Goal: Task Accomplishment & Management: Use online tool/utility

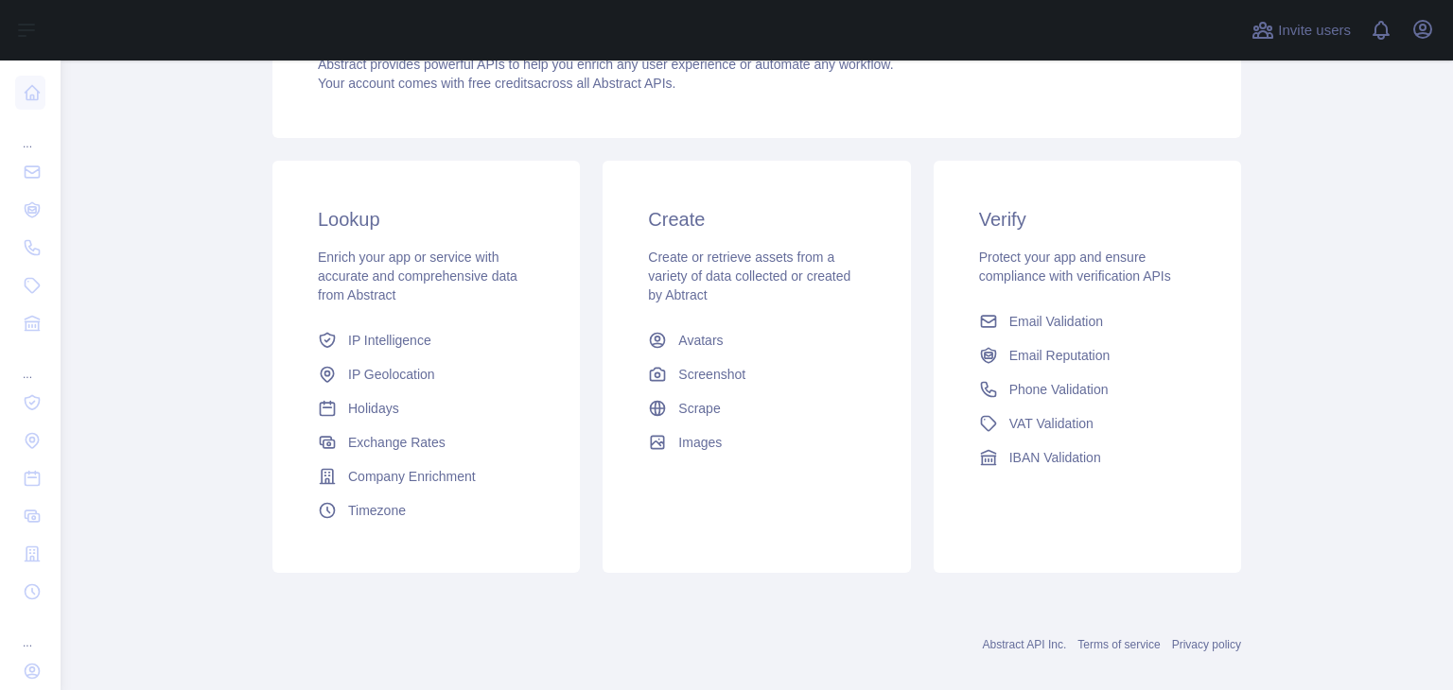
scroll to position [252, 0]
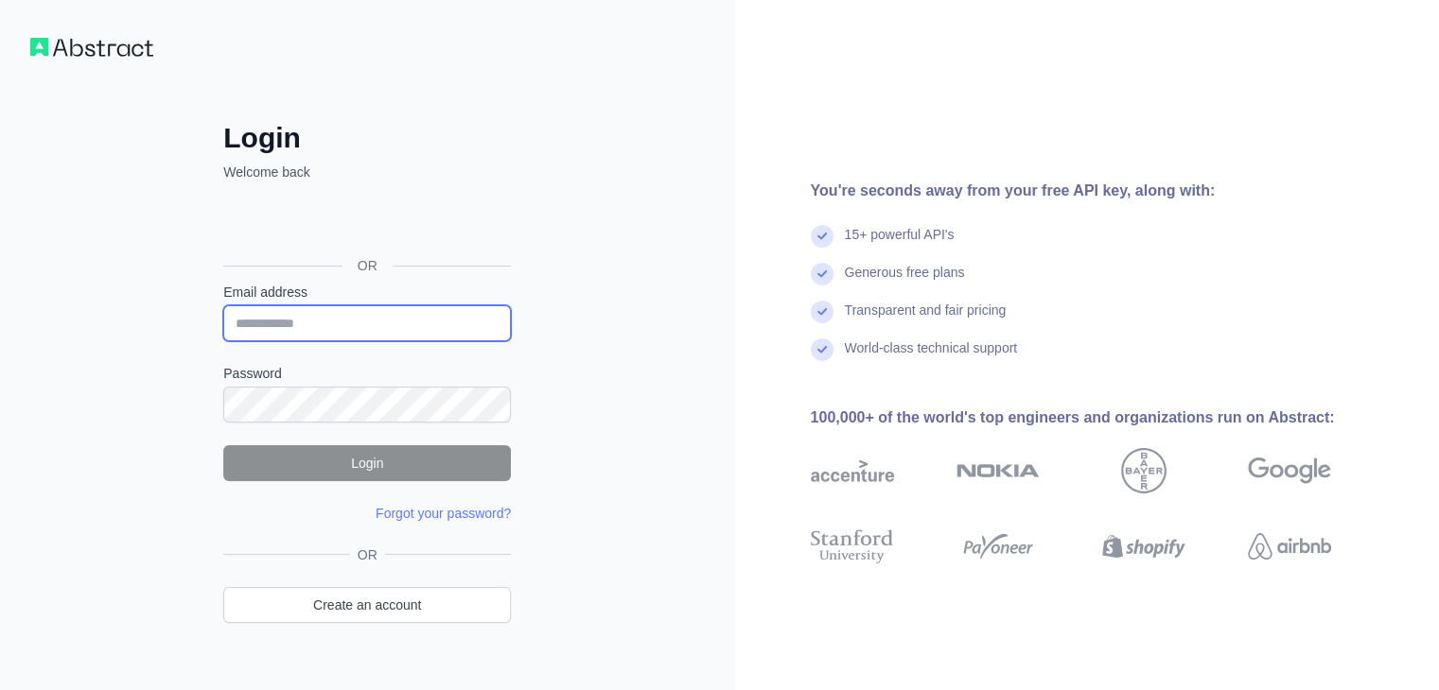
click at [314, 322] on input "Email address" at bounding box center [367, 323] width 288 height 36
type input "**********"
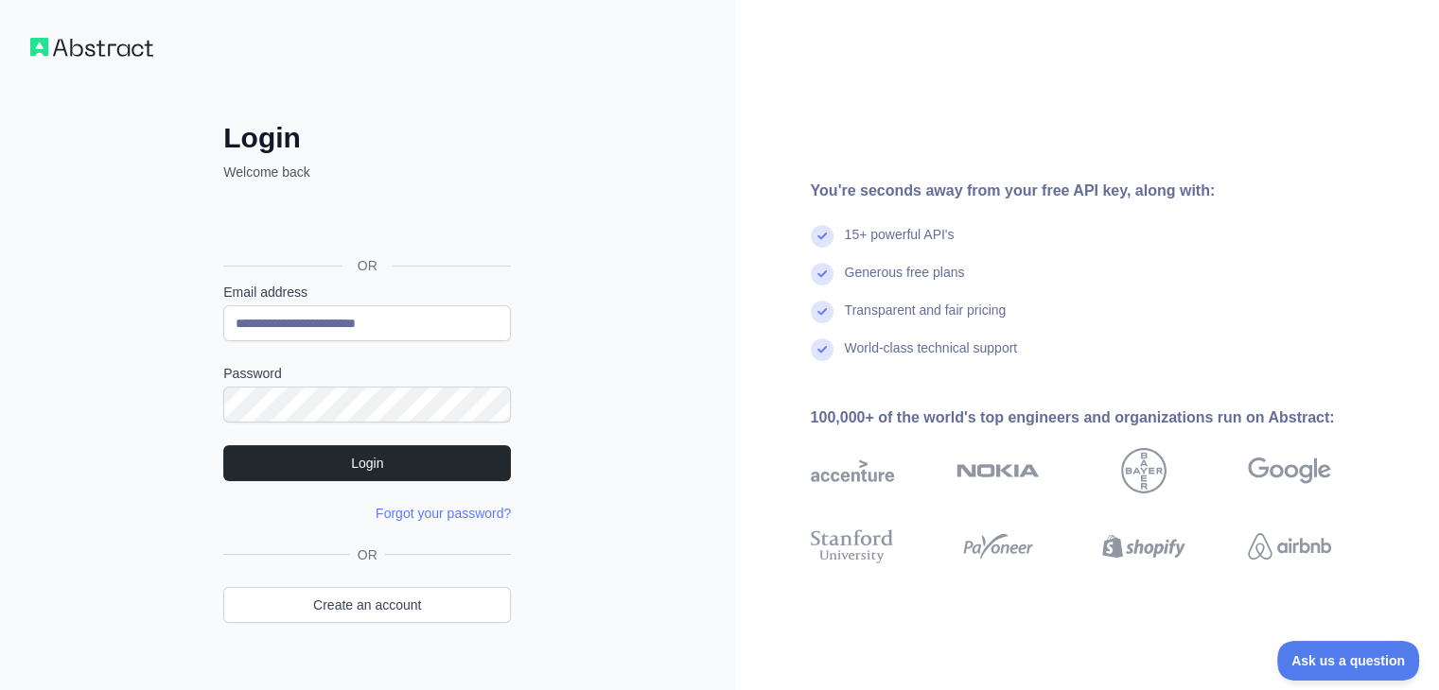
click at [391, 482] on form "**********" at bounding box center [367, 403] width 288 height 240
click at [418, 479] on form "**********" at bounding box center [367, 403] width 288 height 240
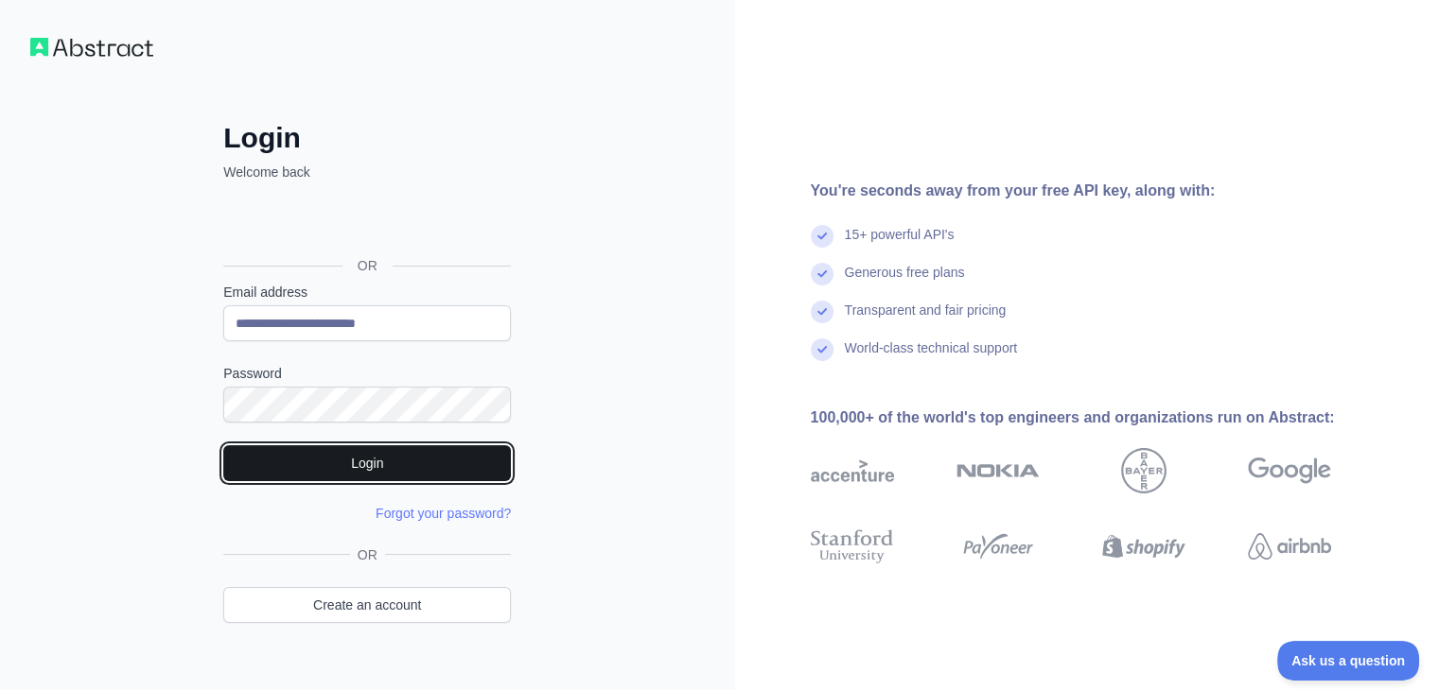
click at [392, 470] on button "Login" at bounding box center [367, 463] width 288 height 36
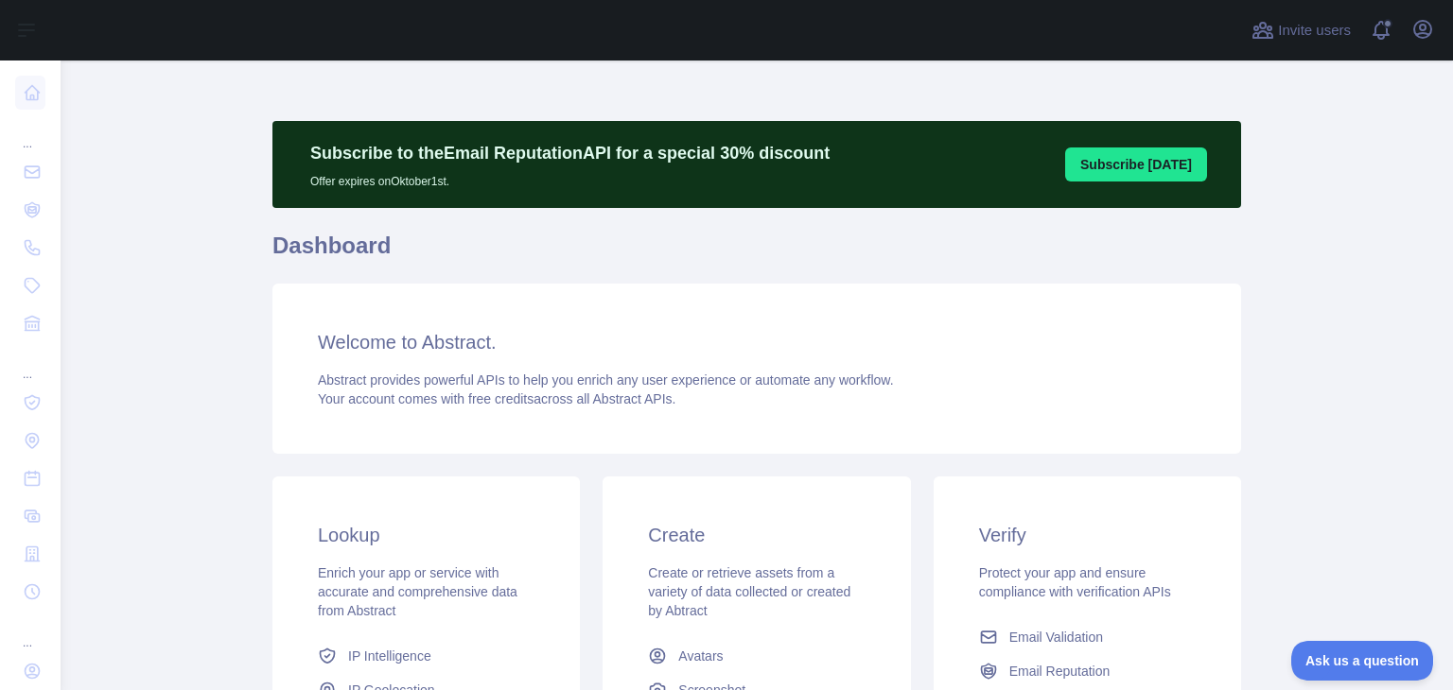
click at [356, 530] on h3 "Lookup" at bounding box center [426, 535] width 217 height 26
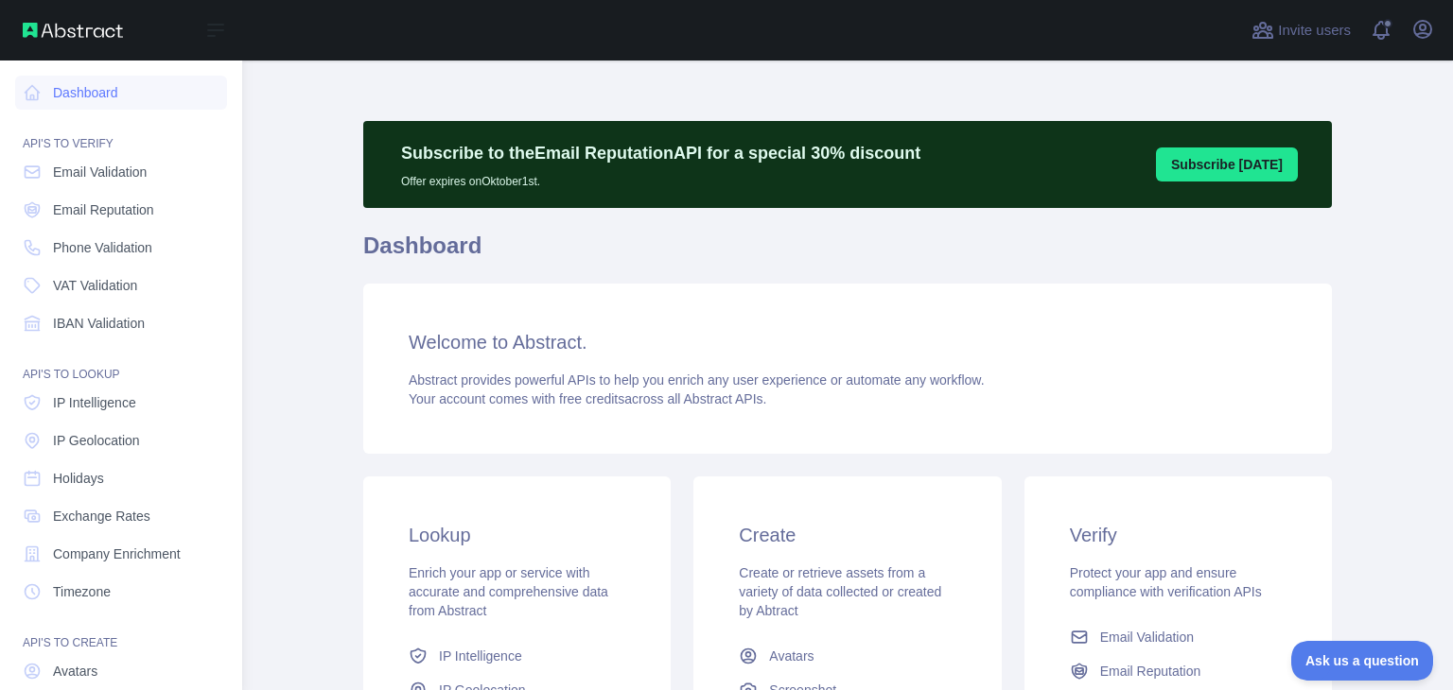
scroll to position [142, 0]
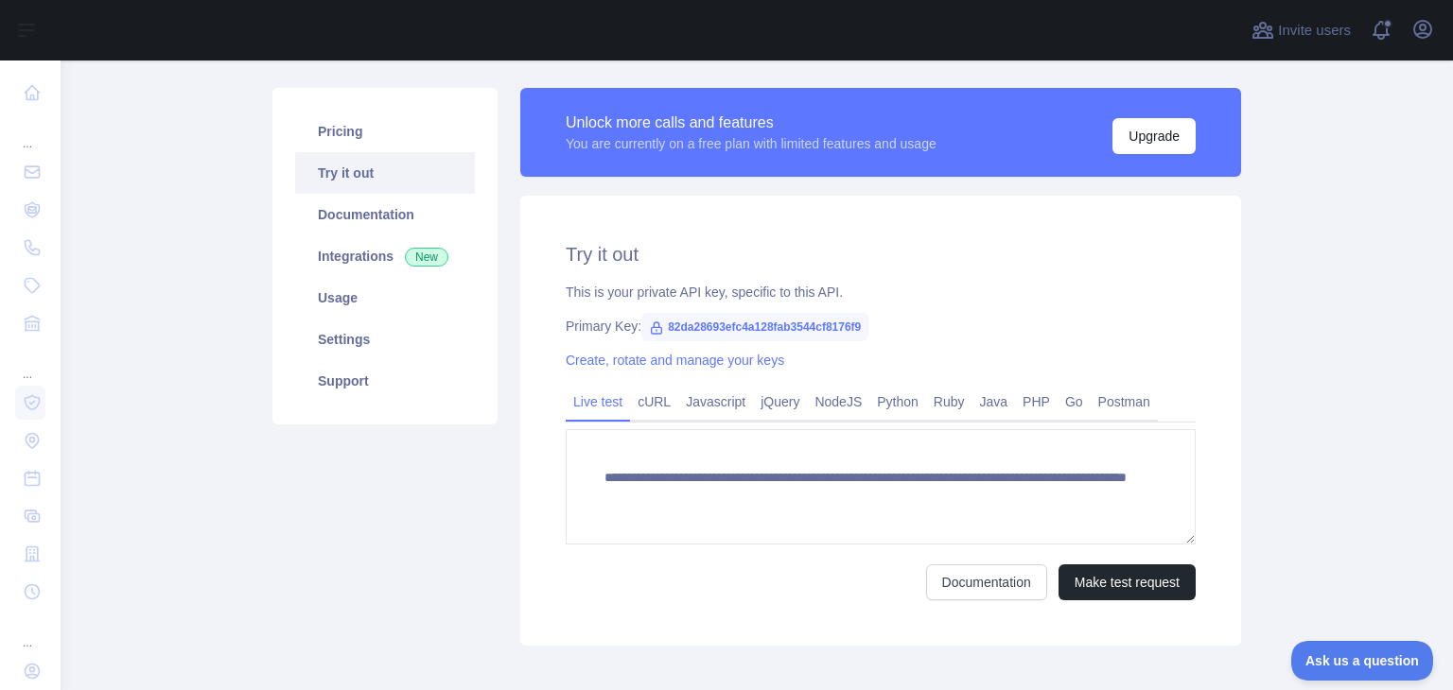
scroll to position [201, 0]
click at [1112, 577] on button "Make test request" at bounding box center [1126, 582] width 137 height 36
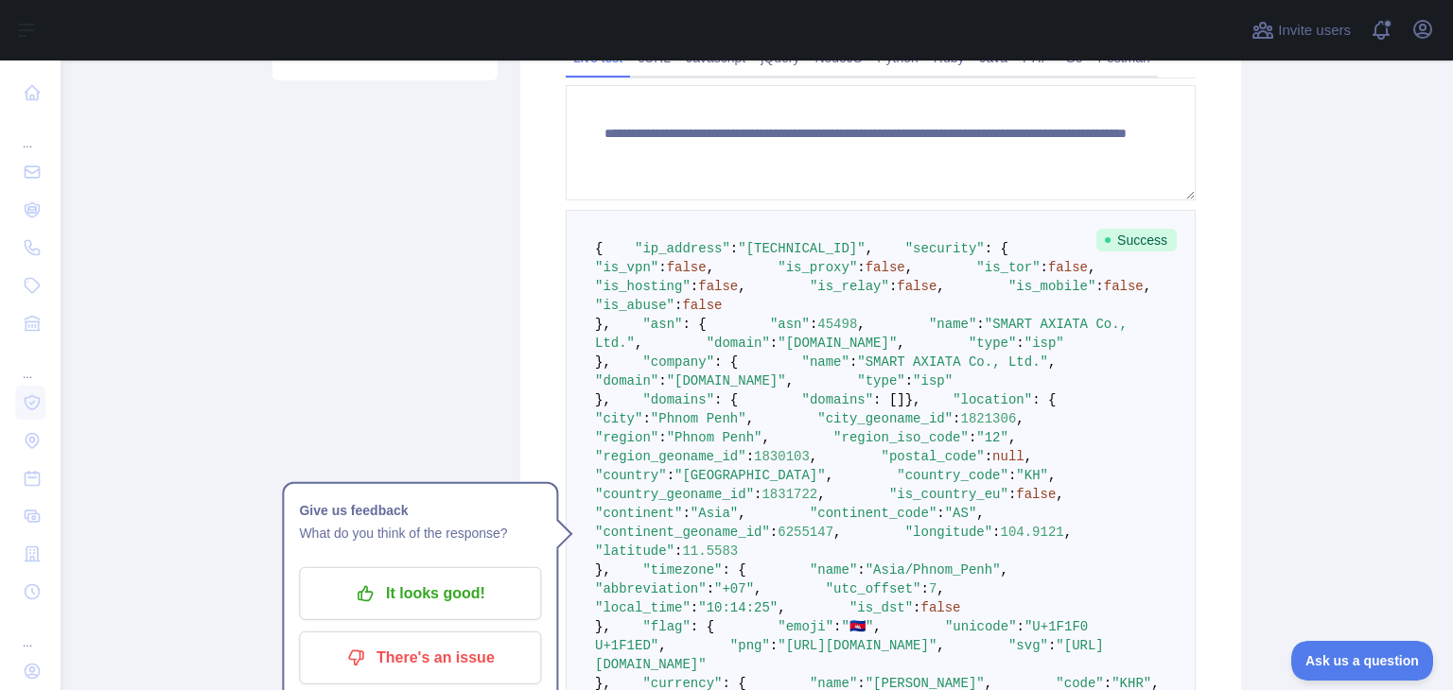
scroll to position [563, 0]
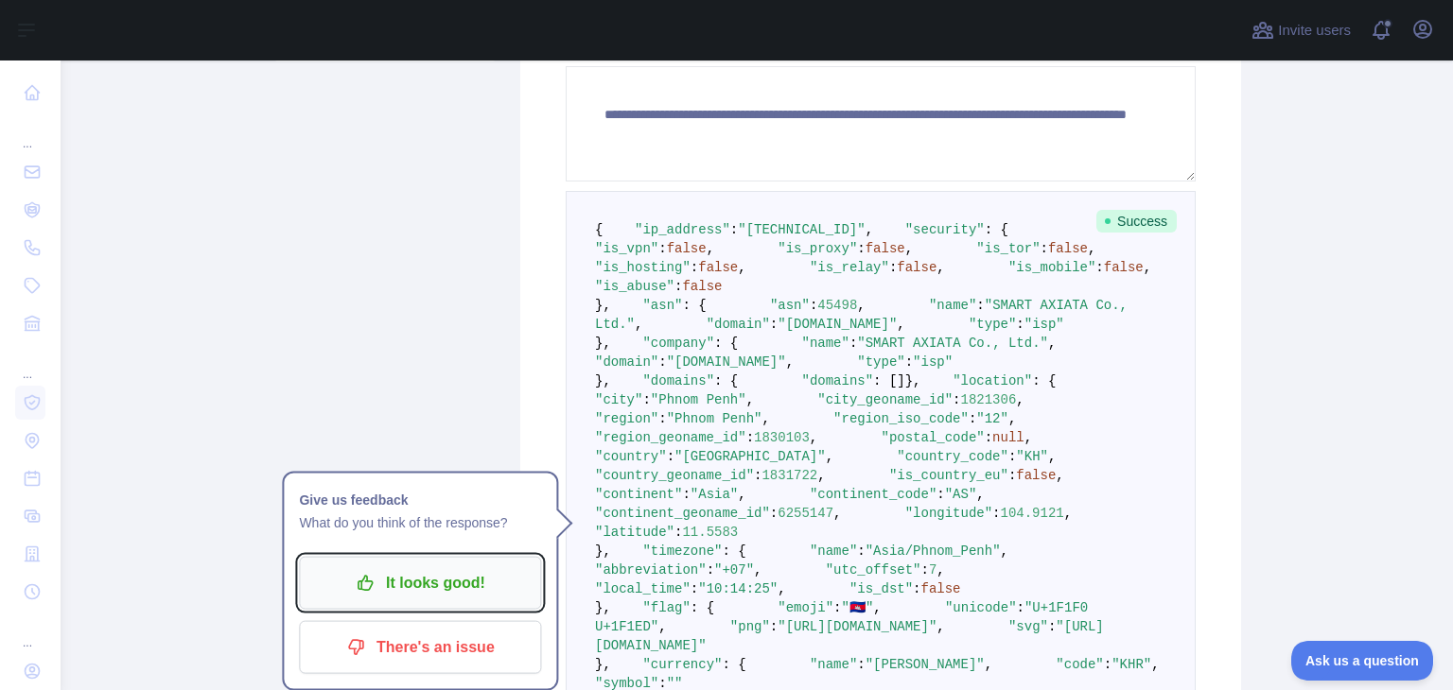
click at [440, 591] on p "It looks good!" at bounding box center [420, 583] width 214 height 32
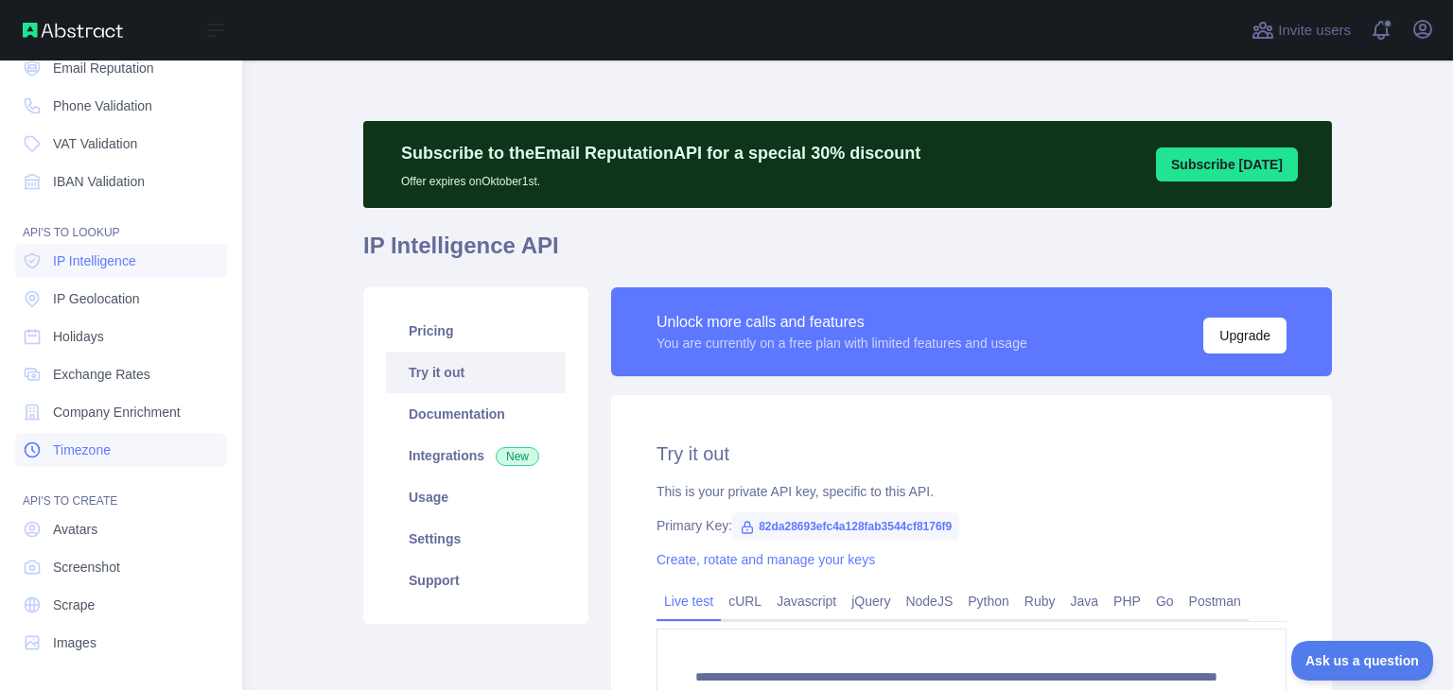
scroll to position [0, 0]
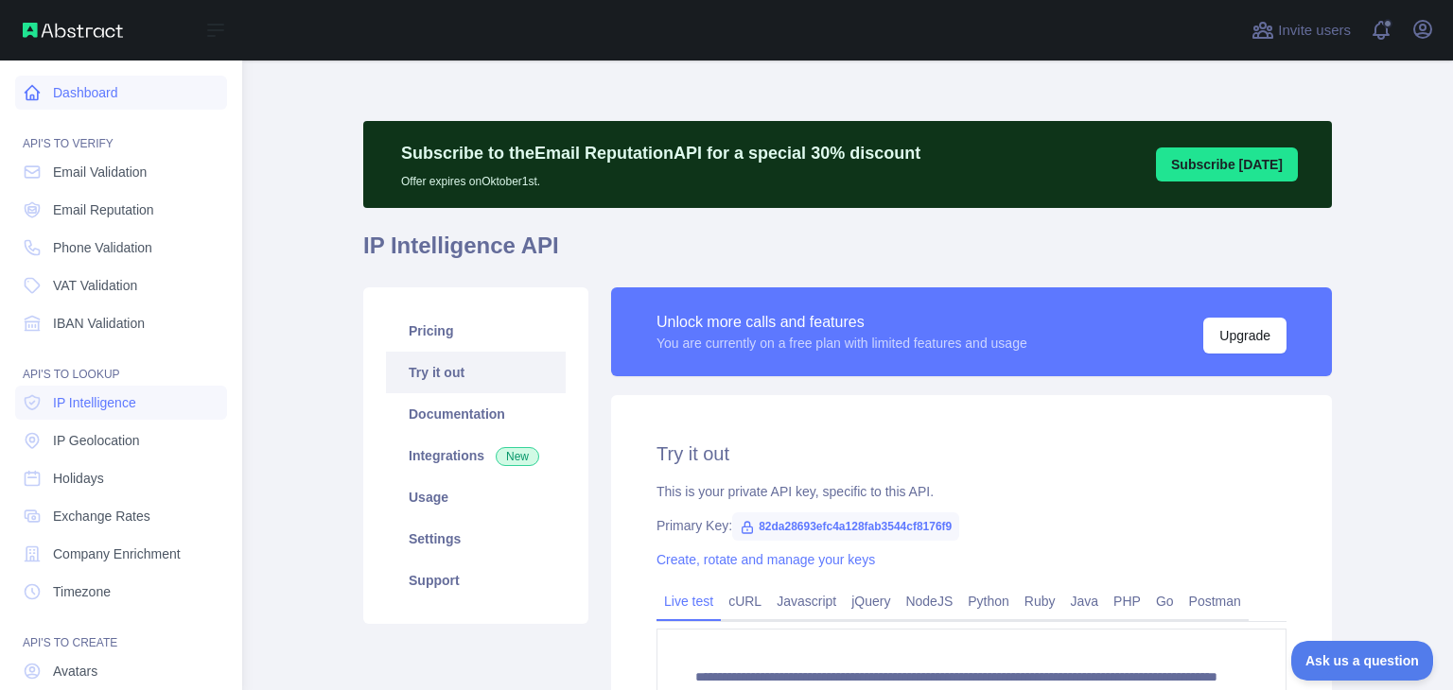
click at [96, 85] on link "Dashboard" at bounding box center [121, 93] width 212 height 34
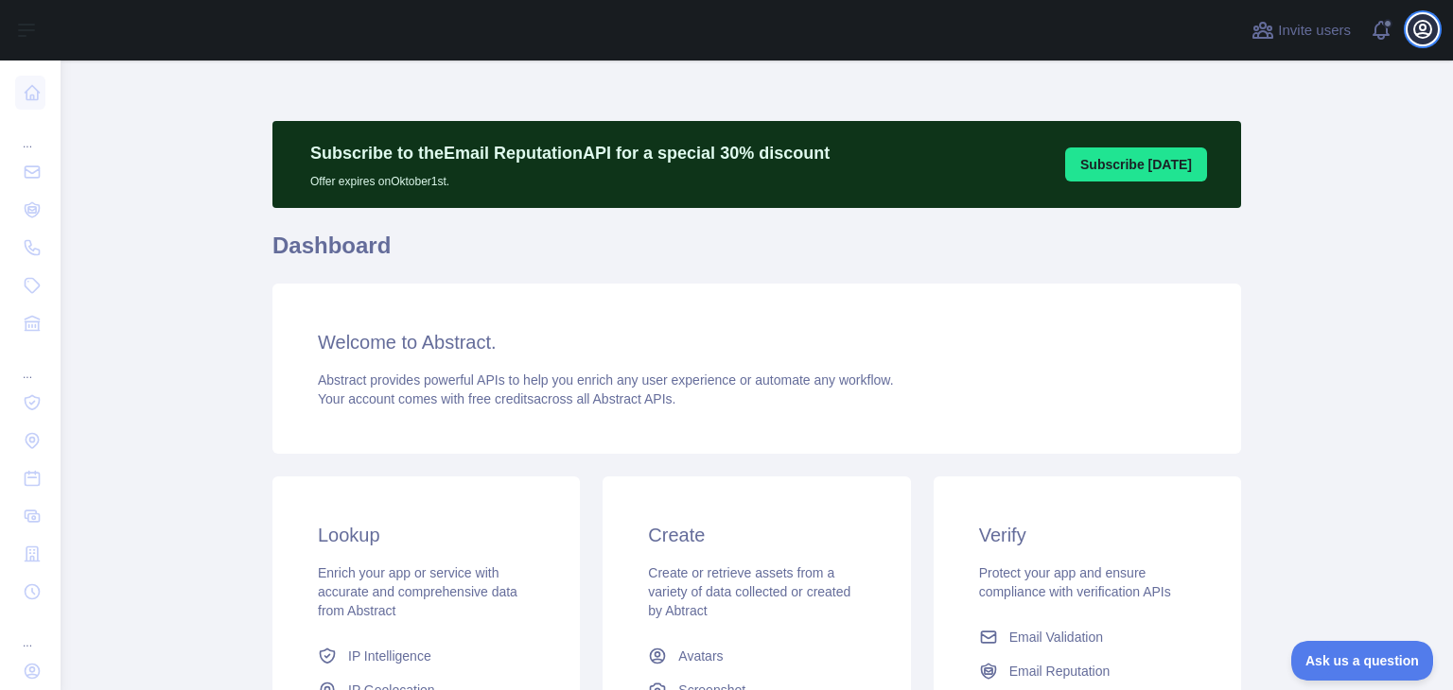
click at [1421, 26] on icon "button" at bounding box center [1422, 29] width 23 height 23
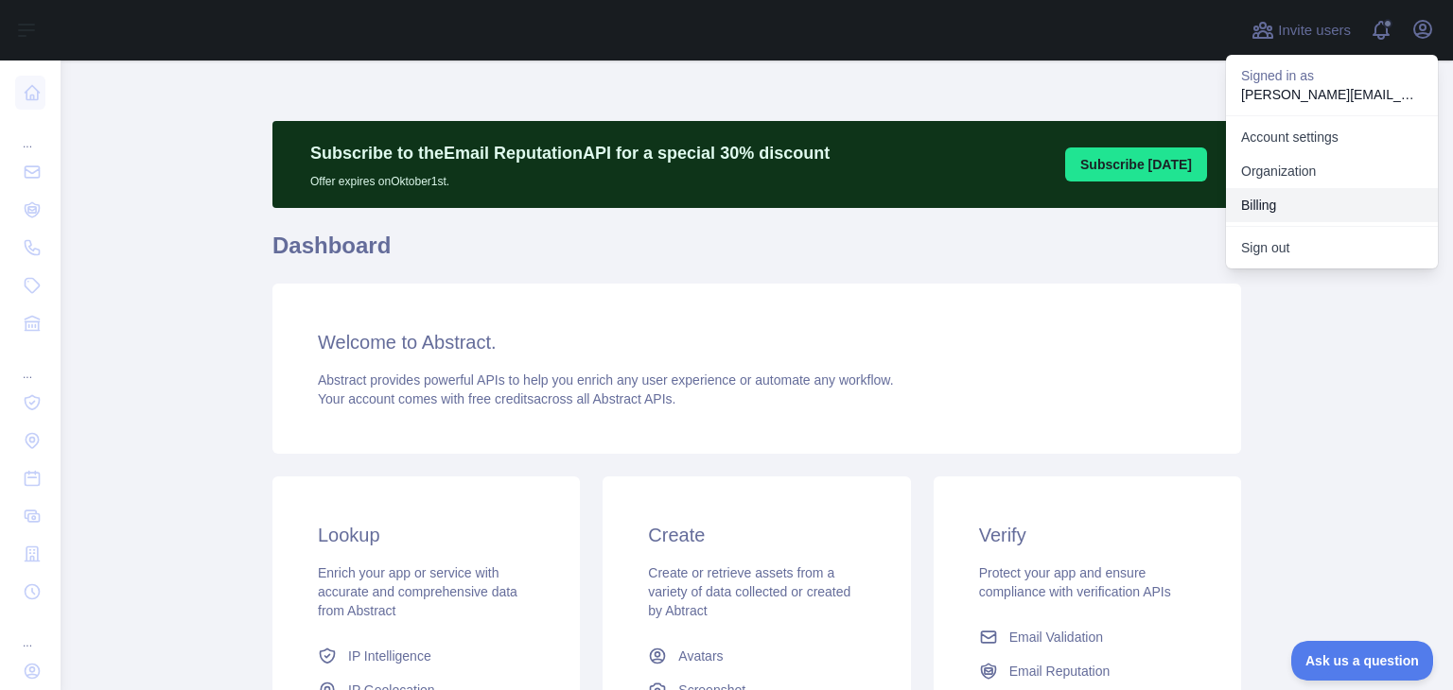
click at [1285, 213] on button "Billing" at bounding box center [1332, 205] width 212 height 34
